Goal: Transaction & Acquisition: Purchase product/service

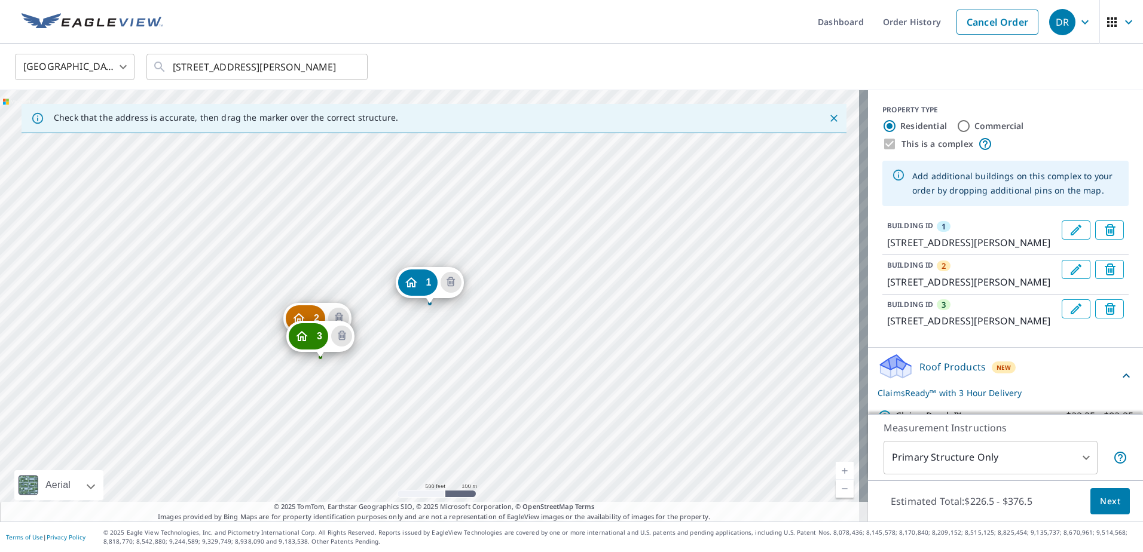
scroll to position [136, 0]
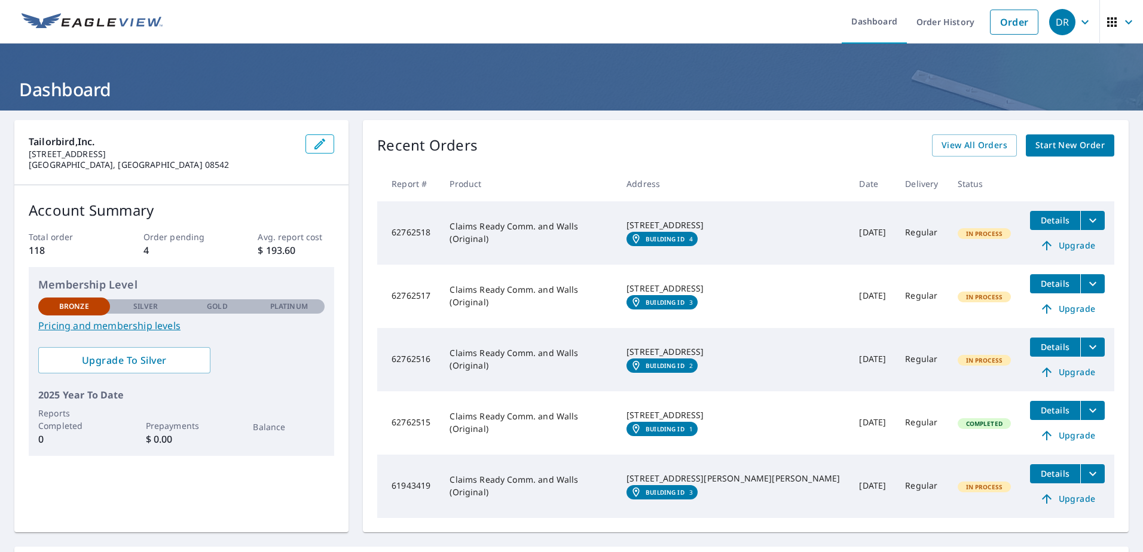
click at [1057, 145] on span "Start New Order" at bounding box center [1069, 145] width 69 height 15
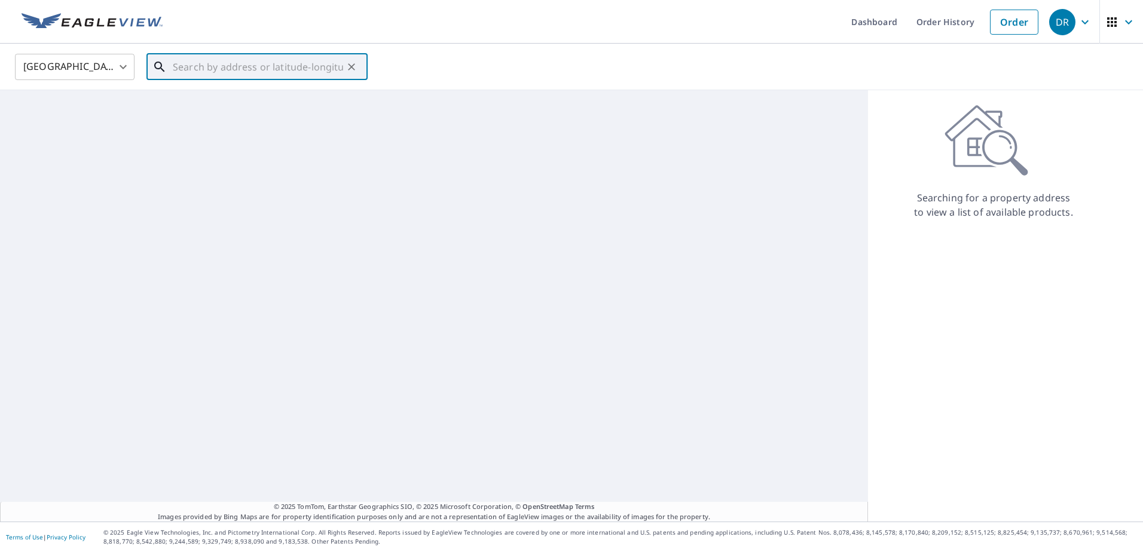
click at [196, 72] on input "text" at bounding box center [258, 66] width 170 height 33
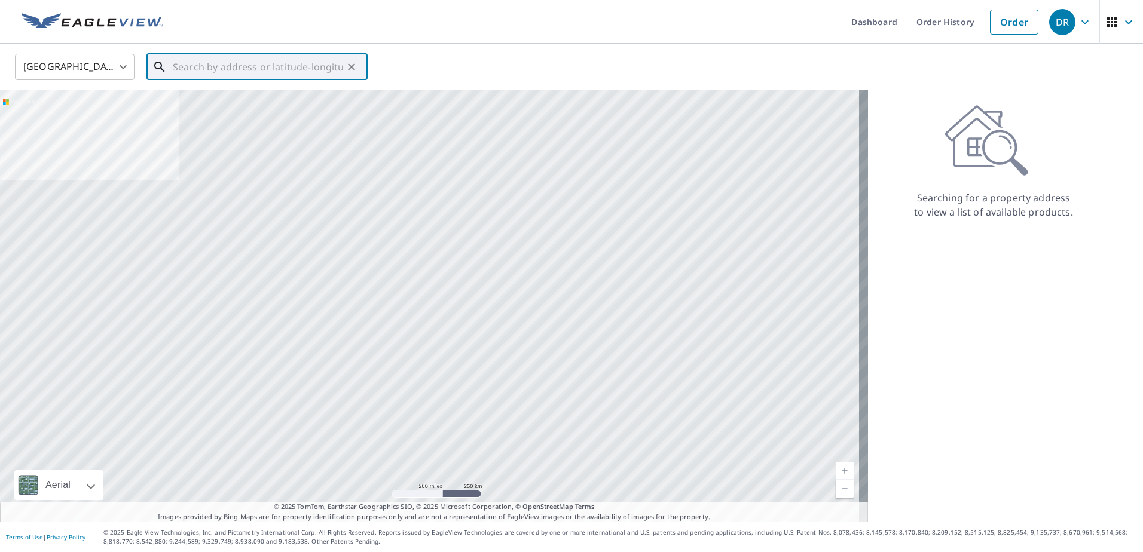
paste input "[GEOGRAPHIC_DATA][PERSON_NAME]"
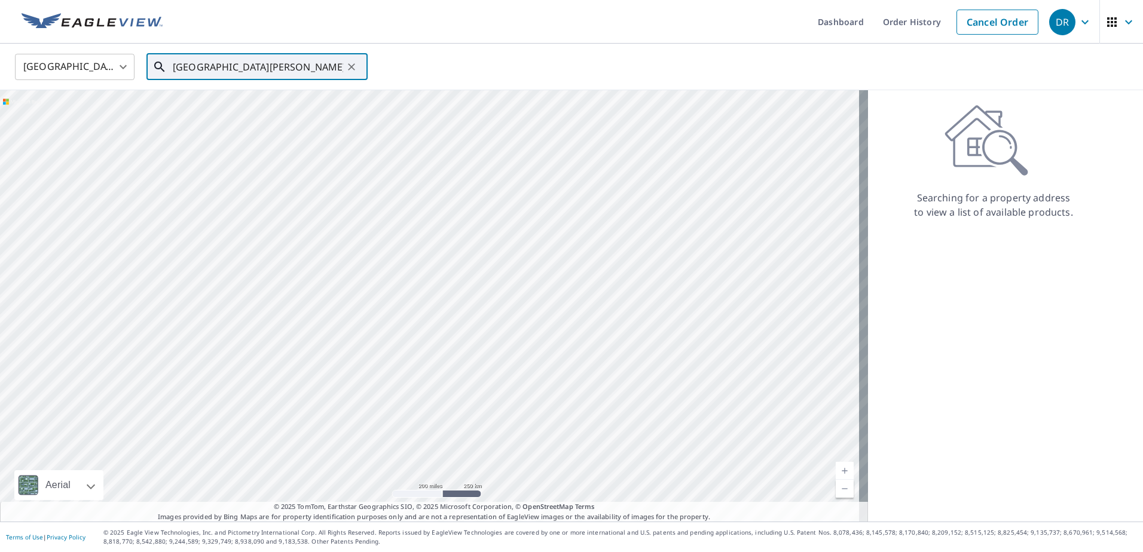
drag, startPoint x: 258, startPoint y: 75, endPoint x: 222, endPoint y: 71, distance: 36.1
click at [250, 75] on input "[GEOGRAPHIC_DATA][PERSON_NAME]" at bounding box center [258, 66] width 170 height 33
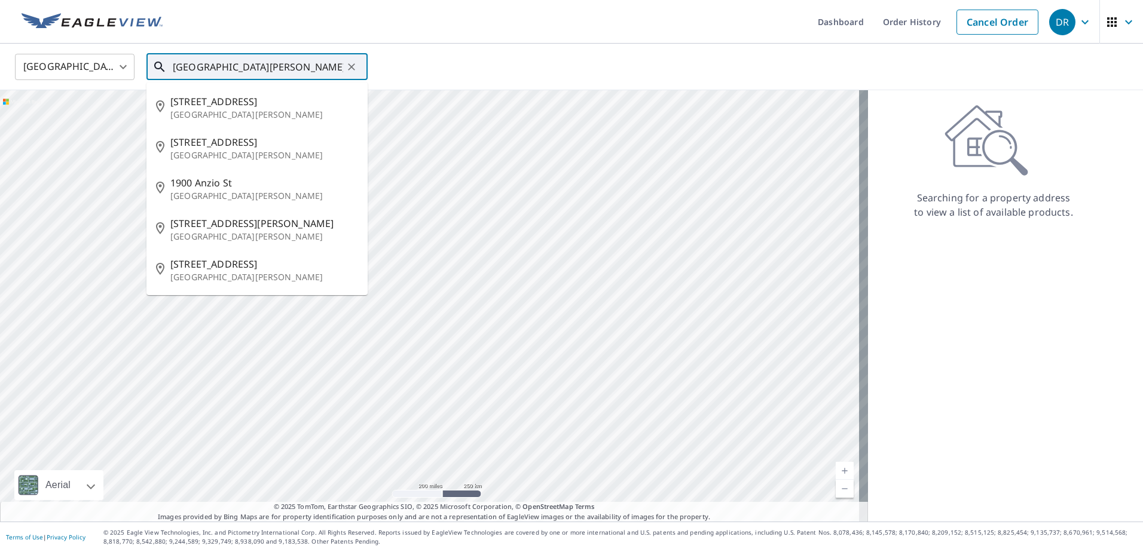
drag, startPoint x: 230, startPoint y: 68, endPoint x: 135, endPoint y: 69, distance: 95.0
click at [135, 69] on div "[GEOGRAPHIC_DATA] [GEOGRAPHIC_DATA] ​ [GEOGRAPHIC_DATA][PERSON_NAME] ​ [STREET_…" at bounding box center [567, 67] width 1122 height 28
paste input "[STREET_ADDRESS][PERSON_NAME]"
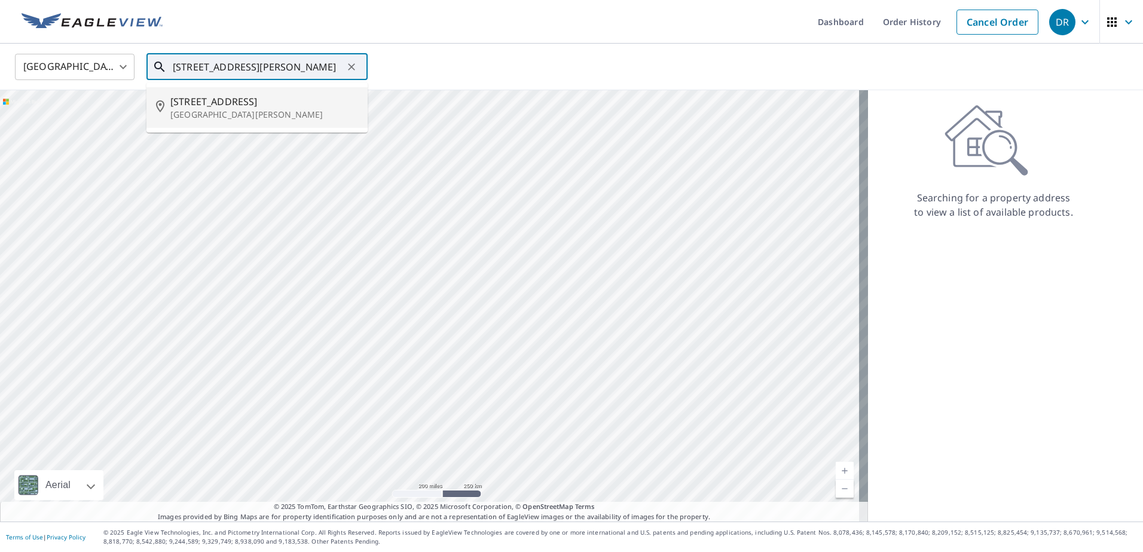
click at [272, 106] on span "[STREET_ADDRESS]" at bounding box center [264, 101] width 188 height 14
type input "[STREET_ADDRESS][PERSON_NAME]"
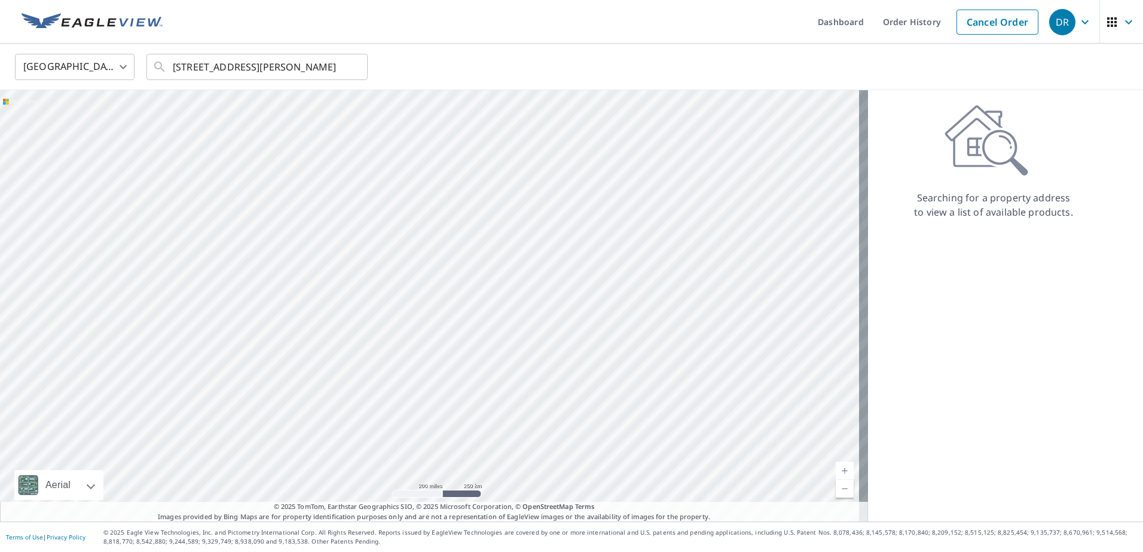
scroll to position [0, 0]
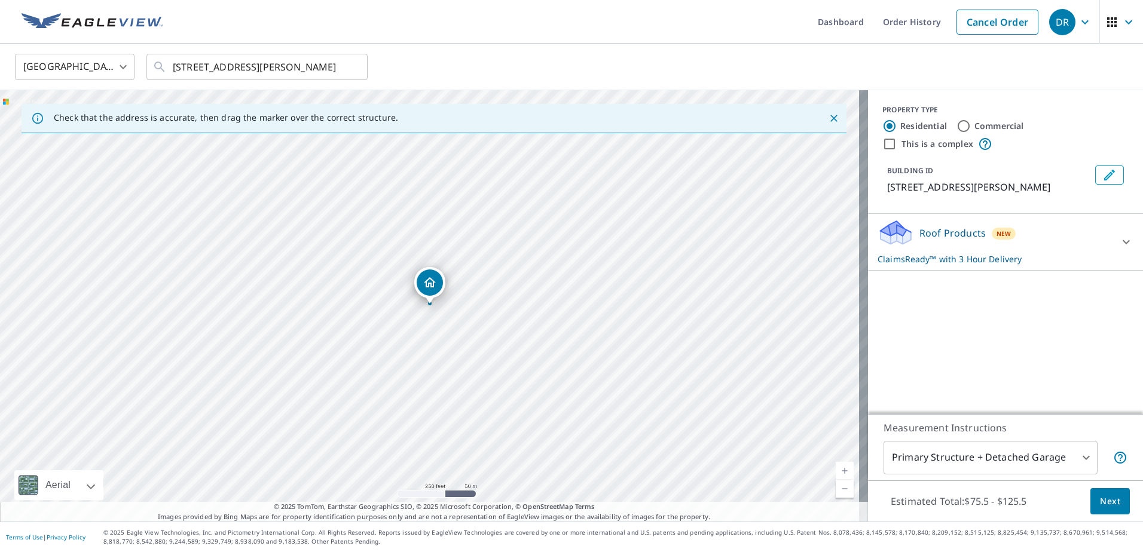
click at [828, 118] on icon "Close" at bounding box center [834, 118] width 12 height 12
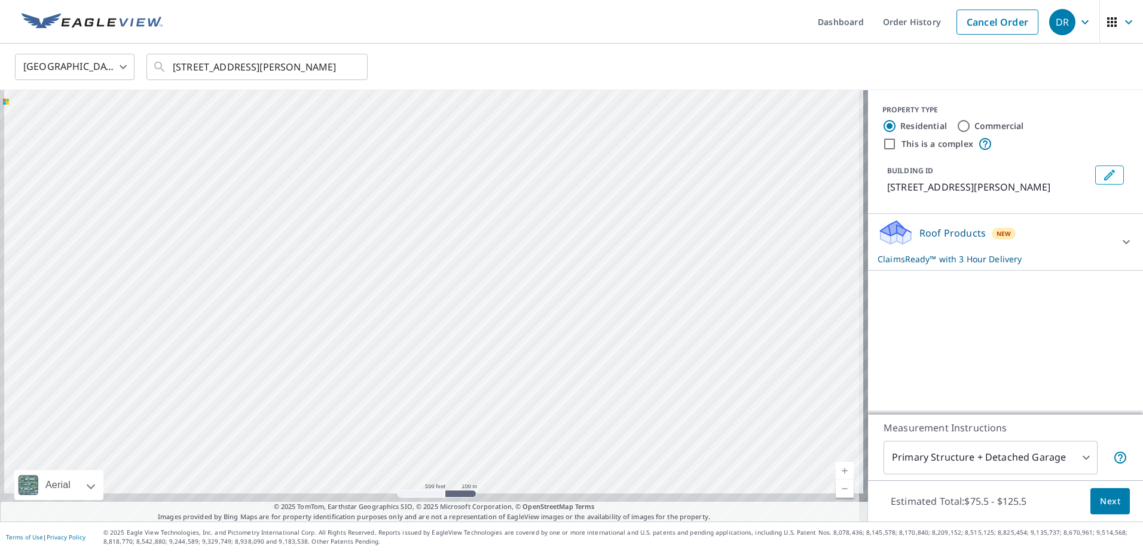
drag, startPoint x: 304, startPoint y: 418, endPoint x: 325, endPoint y: 124, distance: 294.8
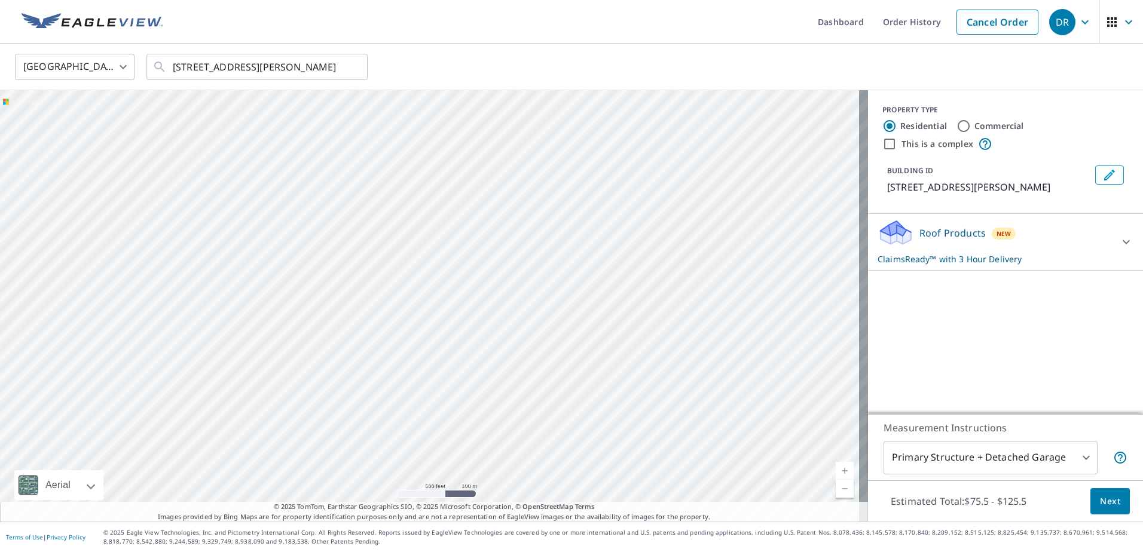
drag, startPoint x: 384, startPoint y: 336, endPoint x: 411, endPoint y: 222, distance: 116.8
drag, startPoint x: 448, startPoint y: 322, endPoint x: 472, endPoint y: 279, distance: 49.8
drag, startPoint x: 525, startPoint y: 345, endPoint x: 486, endPoint y: 372, distance: 48.1
click at [882, 143] on input "This is a complex" at bounding box center [889, 144] width 14 height 14
checkbox input "true"
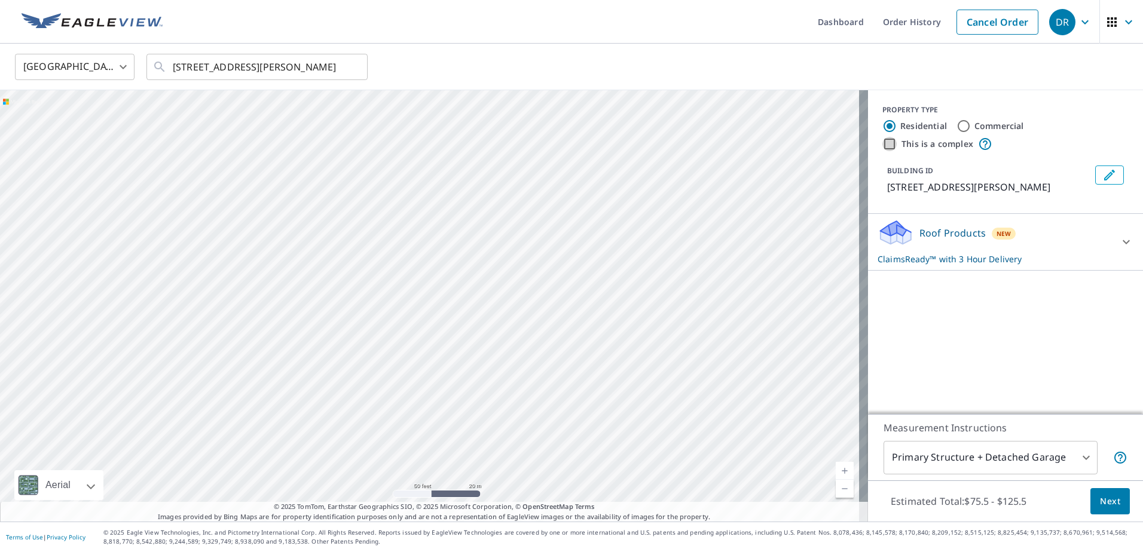
radio input "false"
radio input "true"
type input "4"
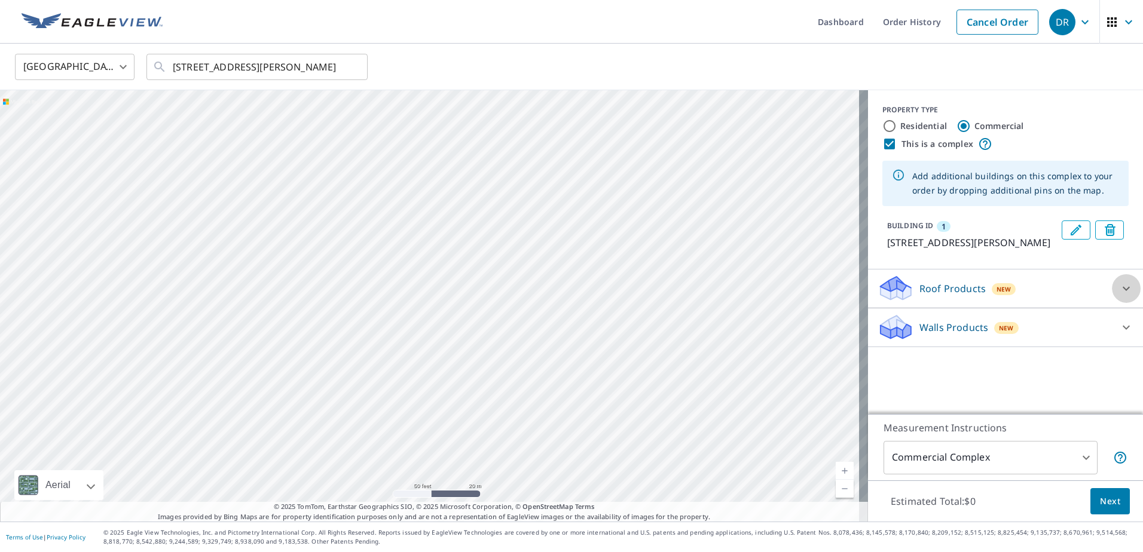
click at [1119, 296] on icon at bounding box center [1126, 289] width 14 height 14
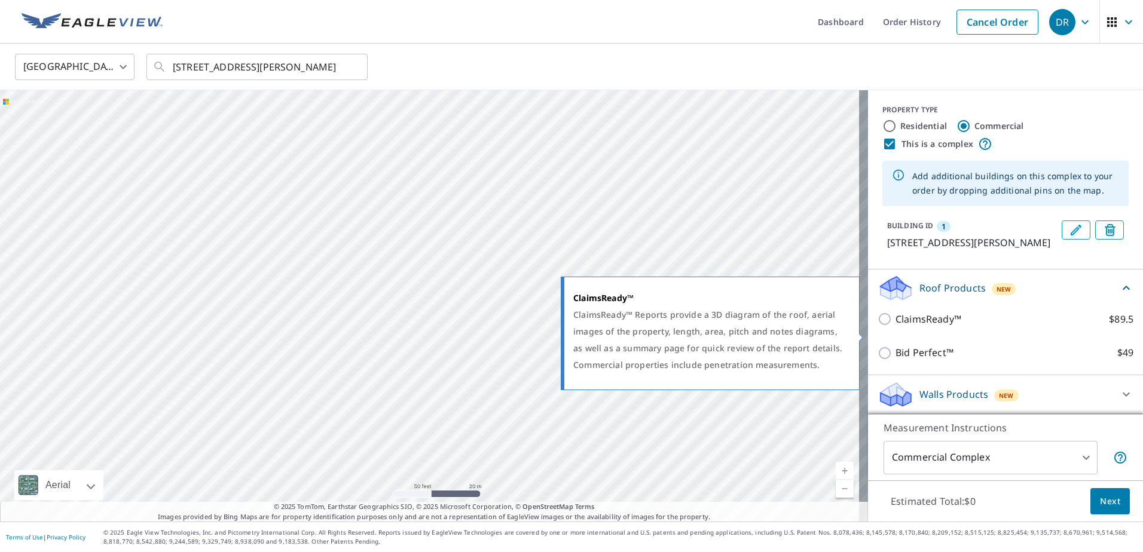
click at [877, 326] on input "ClaimsReady™ $89.5" at bounding box center [886, 319] width 18 height 14
checkbox input "true"
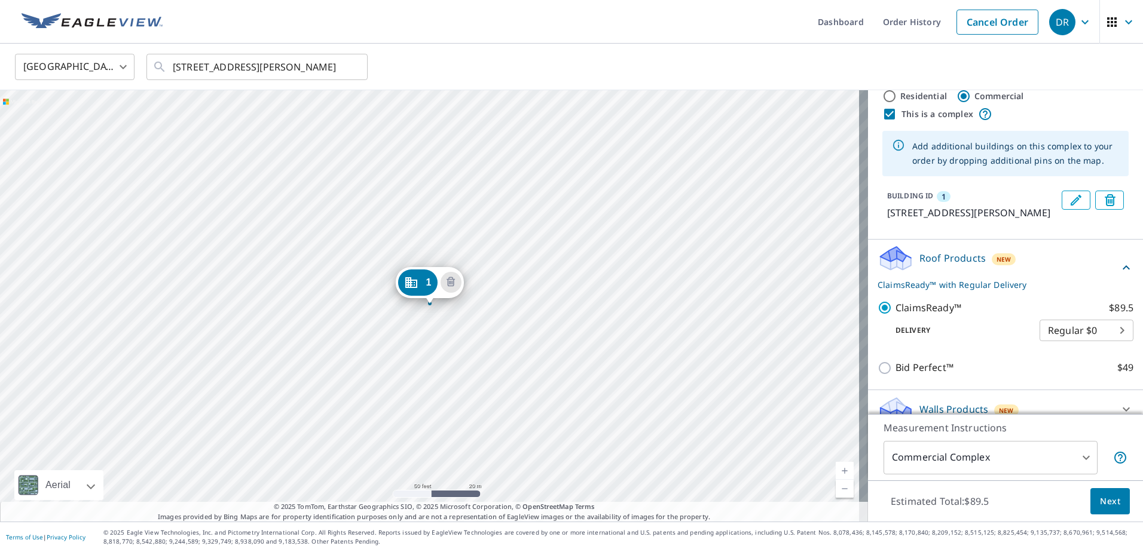
scroll to position [59, 0]
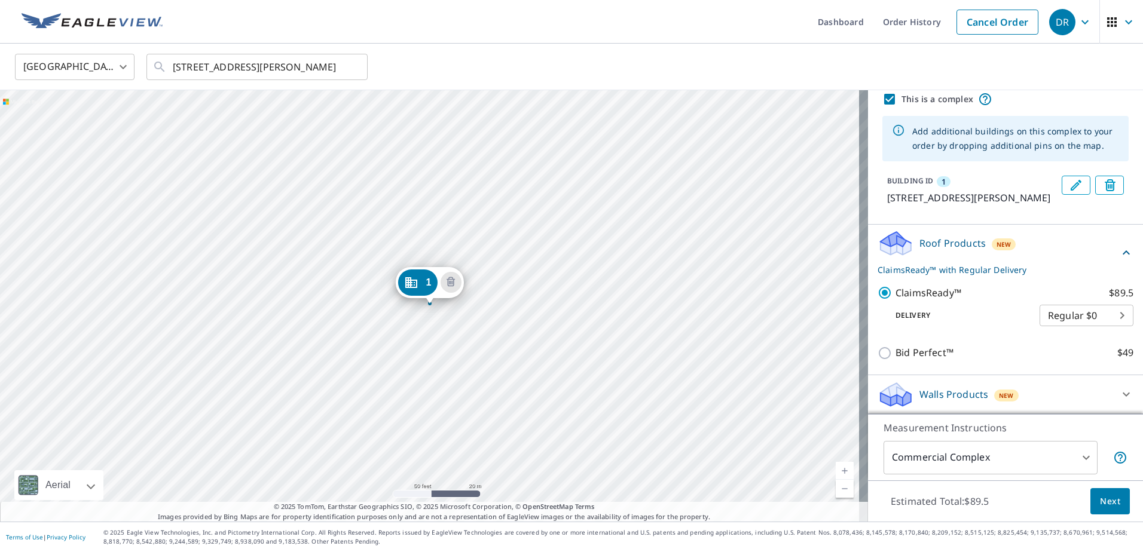
click at [1075, 308] on body "DR DR Dashboard Order History Cancel Order [GEOGRAPHIC_DATA] [GEOGRAPHIC_DATA] …" at bounding box center [571, 276] width 1143 height 552
click at [1075, 308] on li "Regular $0" at bounding box center [1068, 316] width 94 height 22
click at [1119, 399] on icon at bounding box center [1126, 394] width 14 height 14
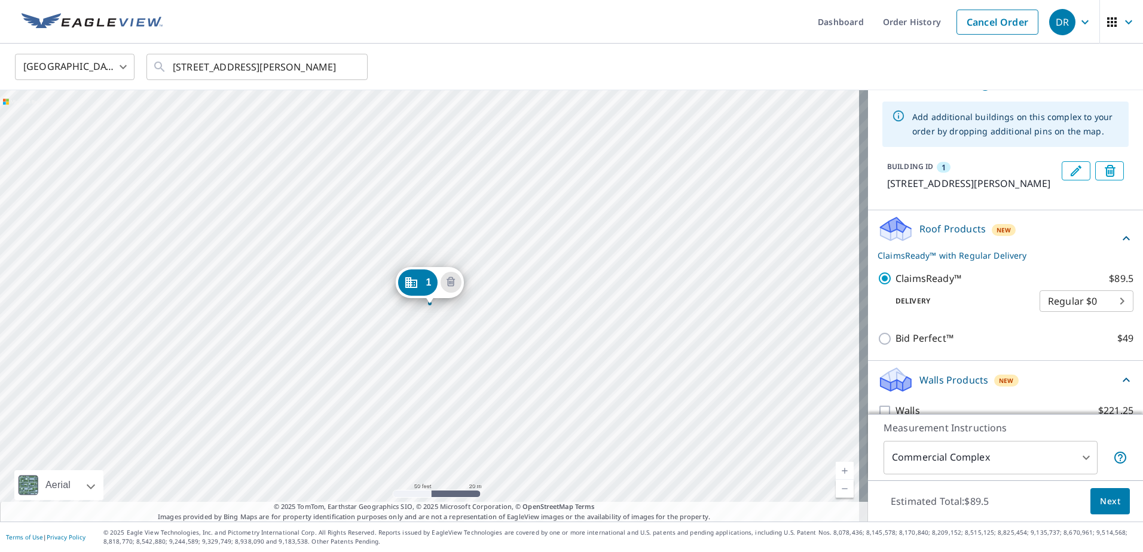
scroll to position [93, 0]
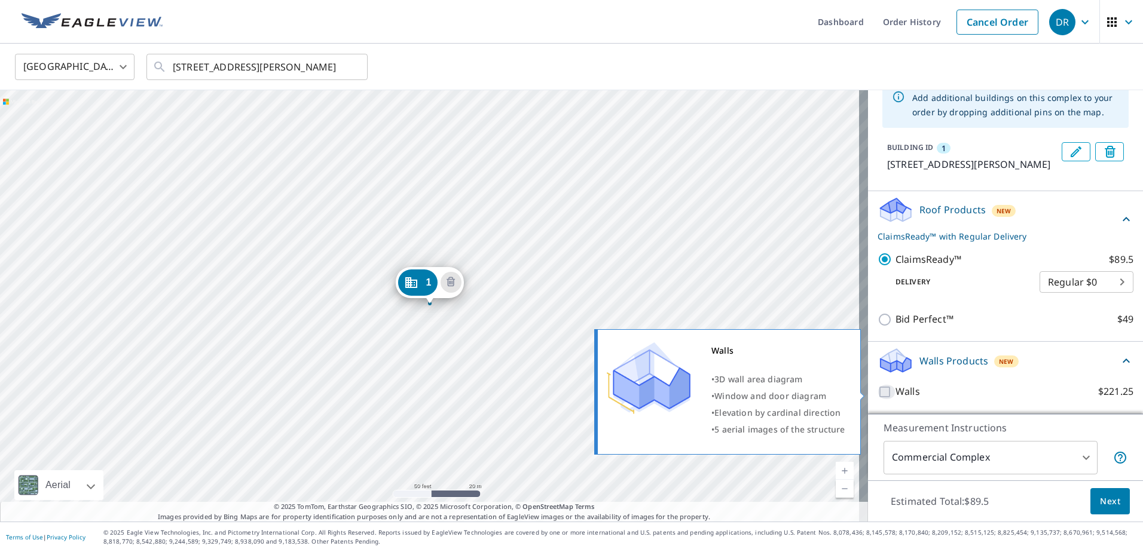
click at [879, 394] on input "Walls $221.25" at bounding box center [886, 392] width 18 height 14
checkbox input "true"
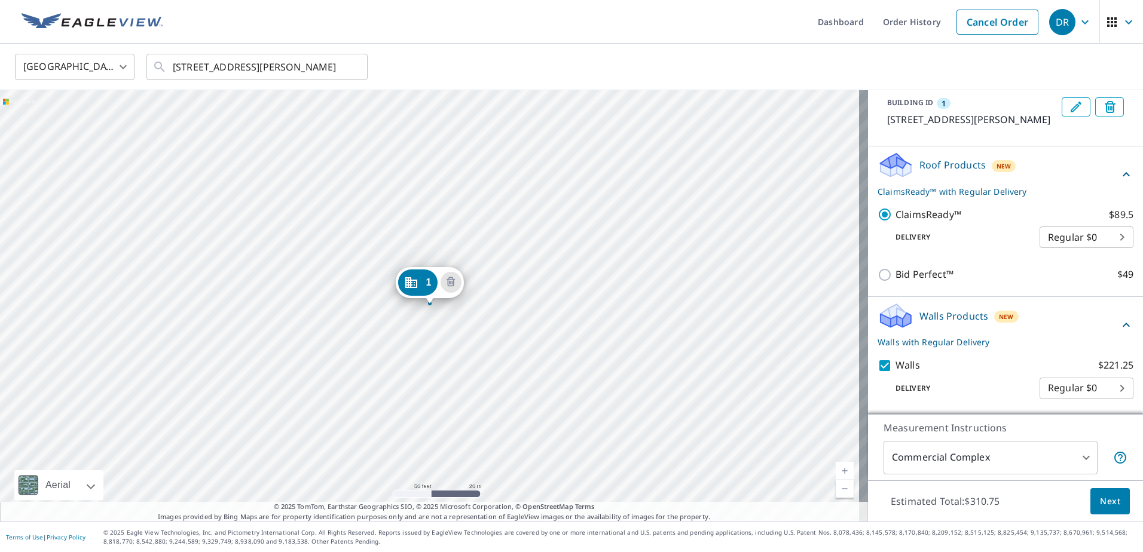
scroll to position [137, 0]
click at [1044, 238] on body "DR DR Dashboard Order History Cancel Order [GEOGRAPHIC_DATA] [GEOGRAPHIC_DATA] …" at bounding box center [571, 276] width 1143 height 552
click at [1047, 386] on div at bounding box center [571, 276] width 1143 height 552
click at [1055, 391] on body "DR DR Dashboard Order History Cancel Order [GEOGRAPHIC_DATA] [GEOGRAPHIC_DATA] …" at bounding box center [571, 276] width 1143 height 552
click at [1060, 164] on div at bounding box center [571, 276] width 1143 height 552
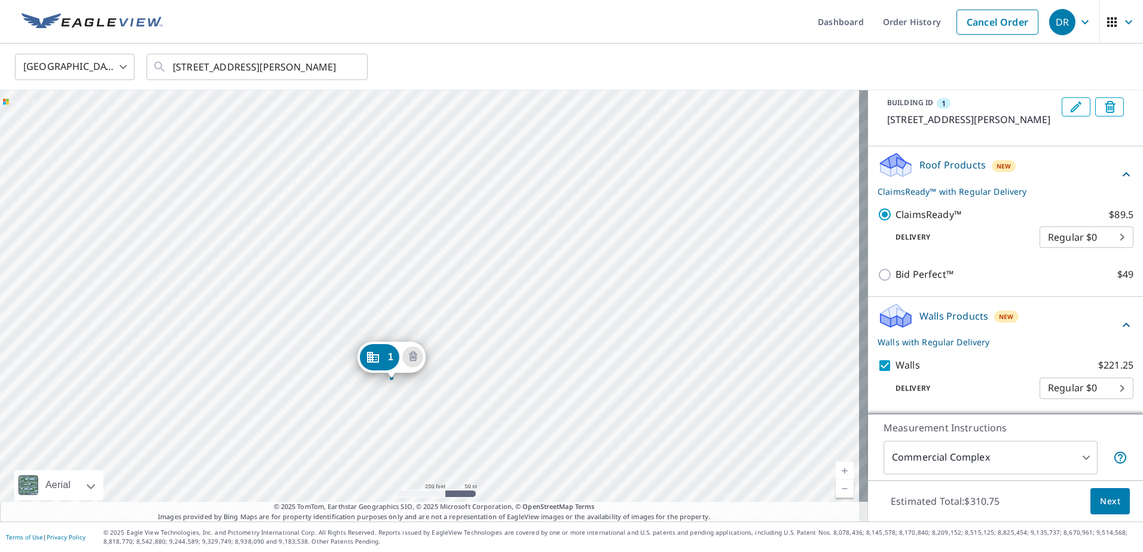
drag, startPoint x: 516, startPoint y: 206, endPoint x: 384, endPoint y: 349, distance: 194.6
drag, startPoint x: 461, startPoint y: 206, endPoint x: 423, endPoint y: 232, distance: 46.4
drag, startPoint x: 389, startPoint y: 166, endPoint x: 385, endPoint y: 386, distance: 220.6
drag, startPoint x: 541, startPoint y: 248, endPoint x: 519, endPoint y: 270, distance: 30.4
drag, startPoint x: 400, startPoint y: 345, endPoint x: 382, endPoint y: 247, distance: 99.8
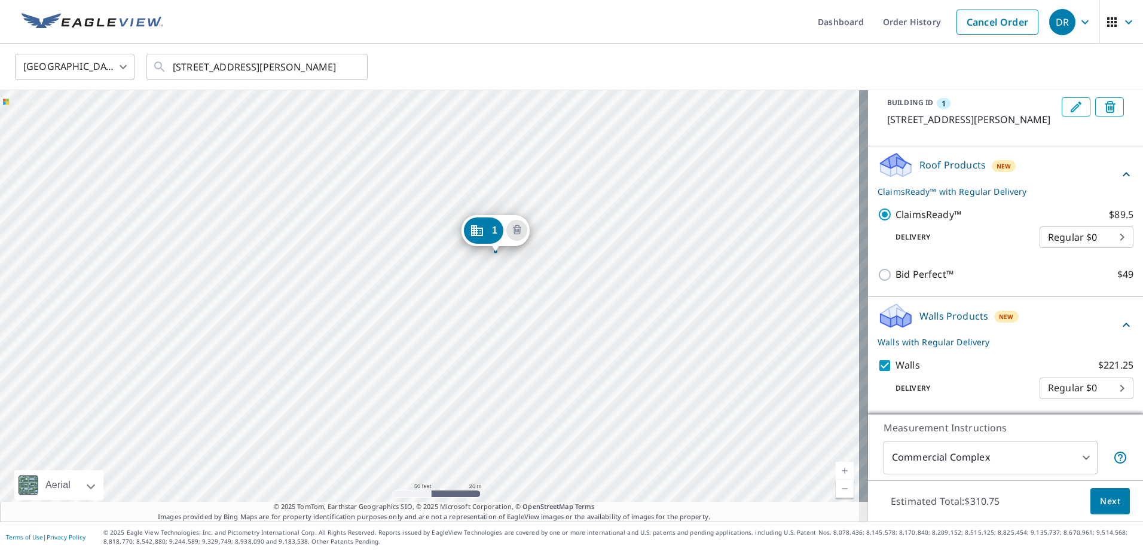
drag, startPoint x: 421, startPoint y: 282, endPoint x: 485, endPoint y: 232, distance: 80.8
drag, startPoint x: 418, startPoint y: 283, endPoint x: 353, endPoint y: 338, distance: 86.1
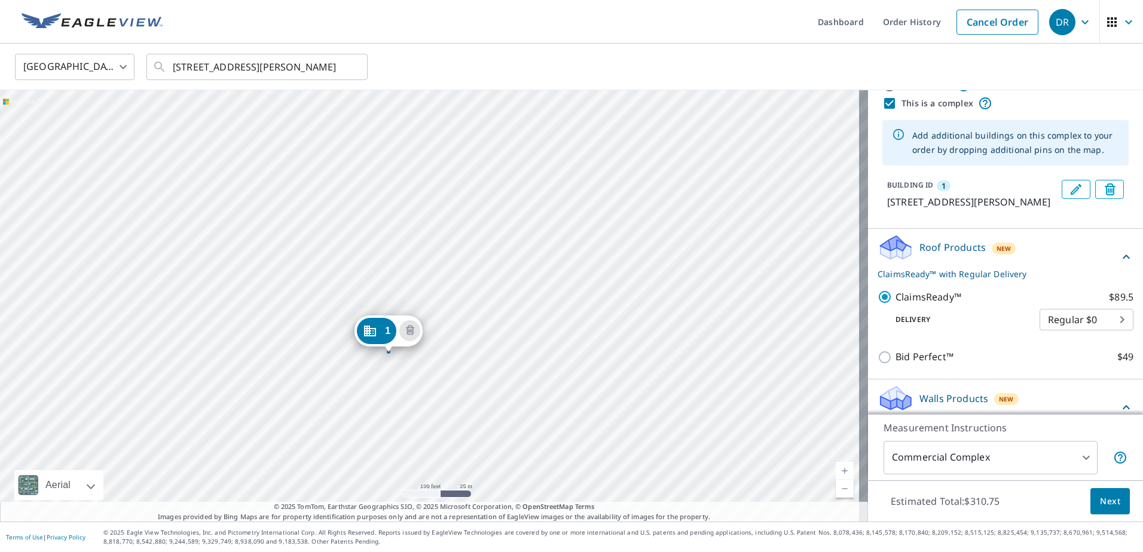
scroll to position [0, 0]
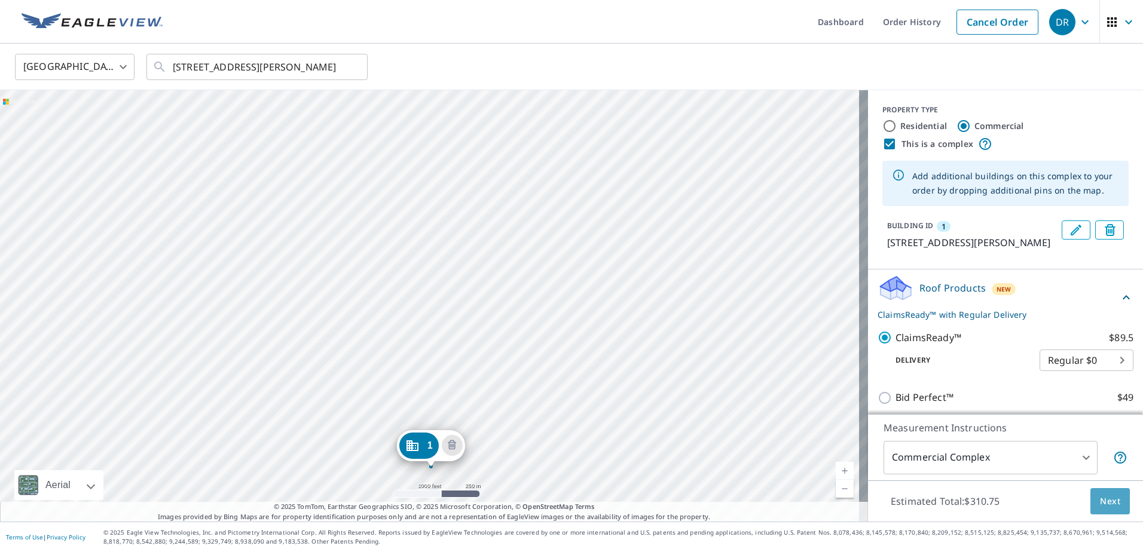
click at [1106, 501] on span "Next" at bounding box center [1110, 501] width 20 height 15
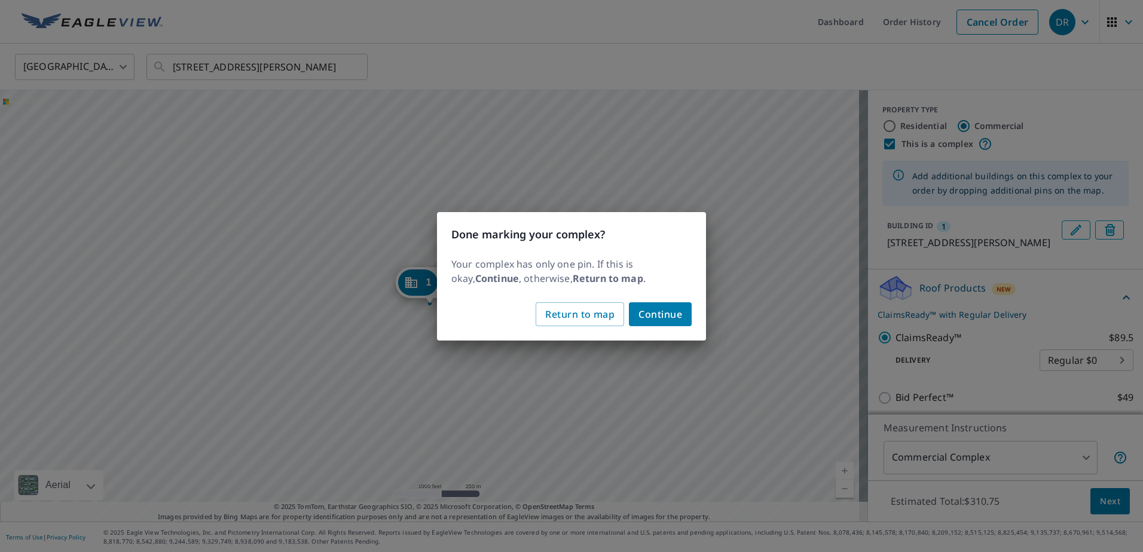
click at [658, 313] on span "Continue" at bounding box center [660, 314] width 44 height 17
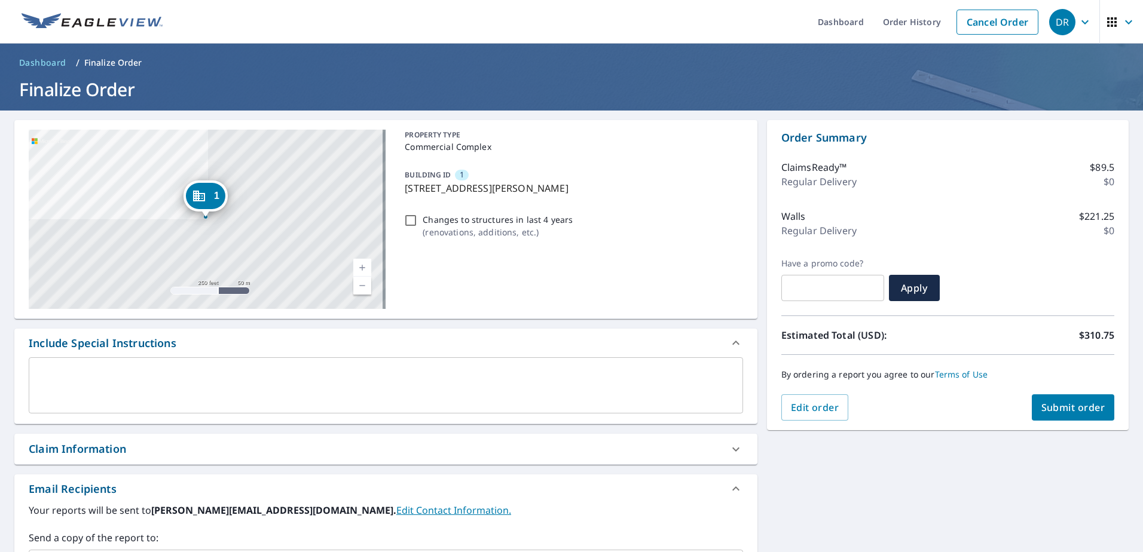
click at [405, 219] on input "Changes to structures in last 4 years ( renovations, additions, etc. )" at bounding box center [410, 220] width 14 height 14
checkbox input "true"
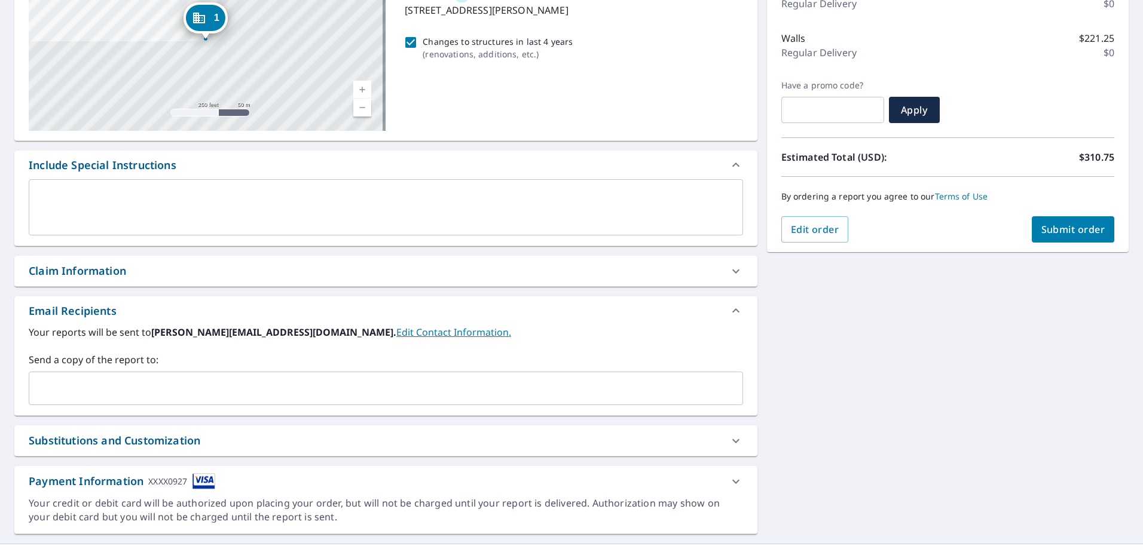
scroll to position [200, 0]
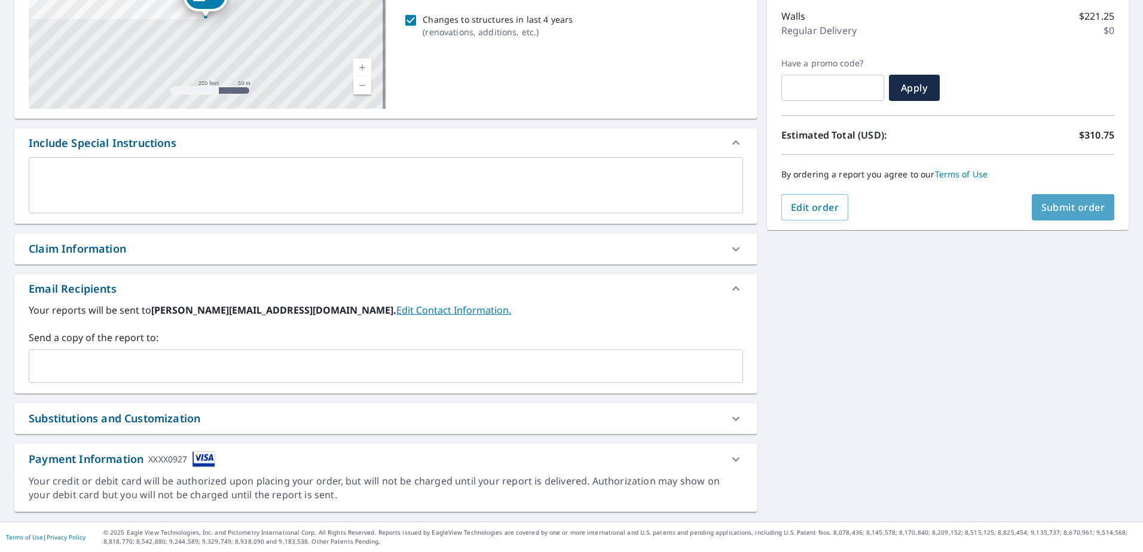
click at [1041, 207] on span "Submit order" at bounding box center [1073, 207] width 64 height 13
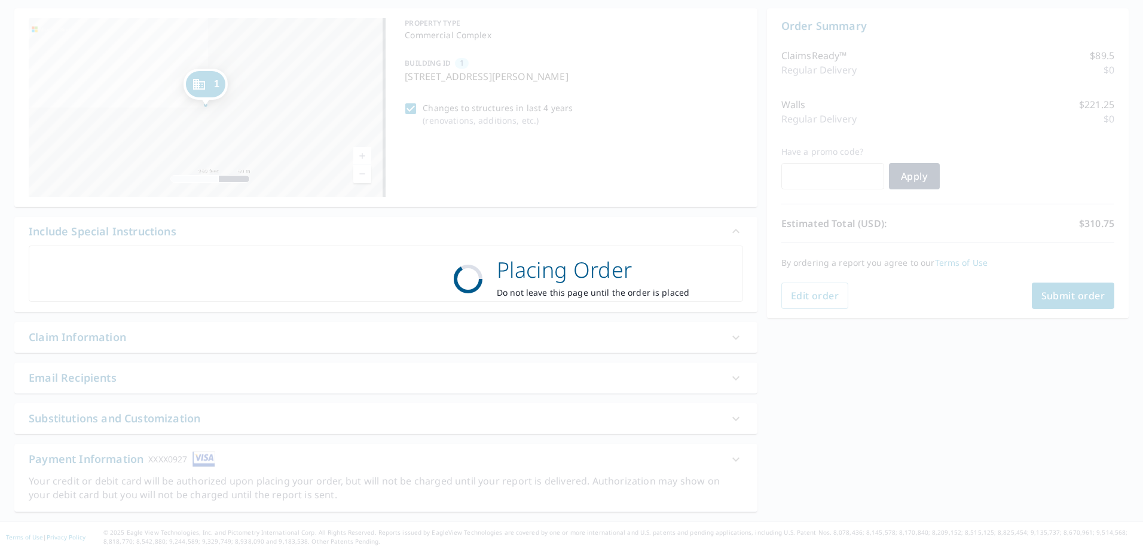
scroll to position [112, 0]
